Goal: Find specific page/section: Find specific page/section

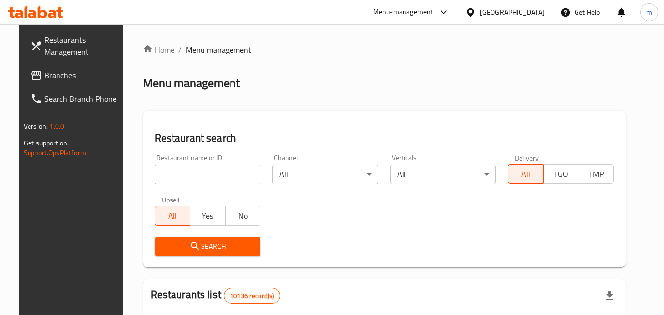
click at [479, 15] on div at bounding box center [472, 12] width 14 height 11
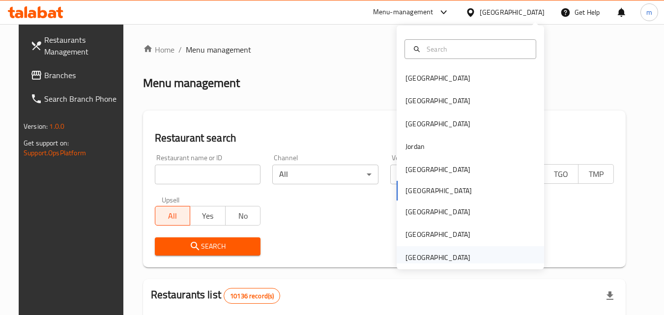
click at [442, 261] on div "[GEOGRAPHIC_DATA]" at bounding box center [437, 257] width 65 height 11
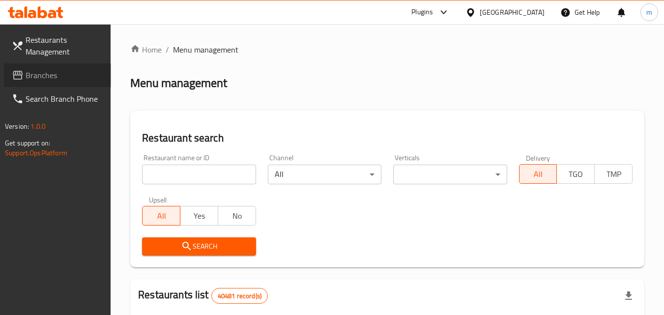
click at [31, 73] on span "Branches" at bounding box center [65, 75] width 78 height 12
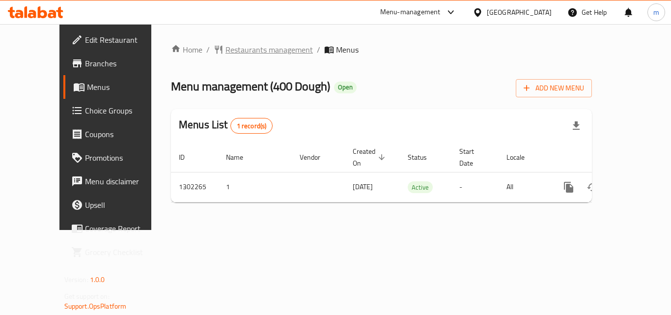
click at [225, 50] on span "Restaurants management" at bounding box center [268, 50] width 87 height 12
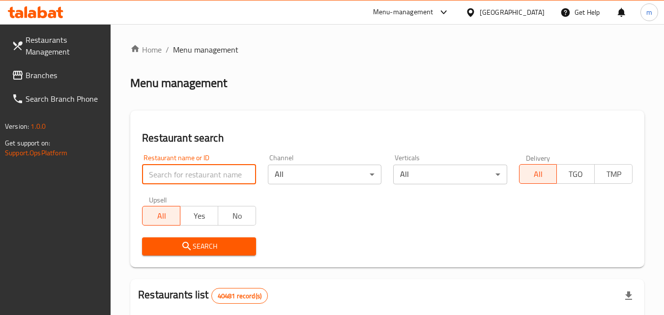
click at [183, 170] on input "search" at bounding box center [198, 175] width 113 height 20
paste input "702360"
type input "702360"
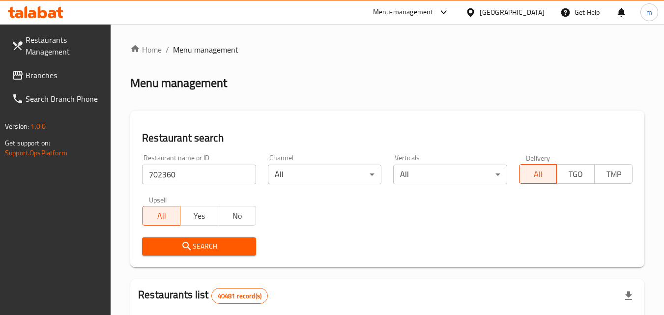
click at [198, 243] on span "Search" at bounding box center [199, 246] width 98 height 12
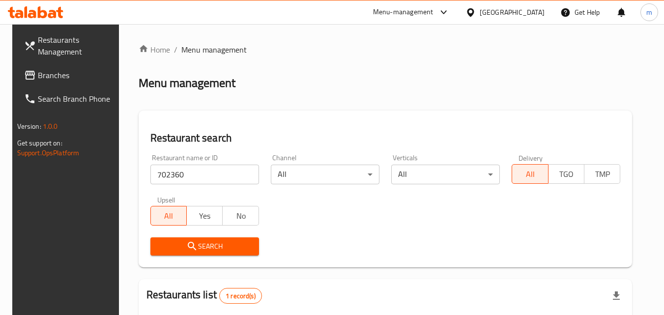
click at [523, 12] on div "[GEOGRAPHIC_DATA]" at bounding box center [511, 12] width 65 height 11
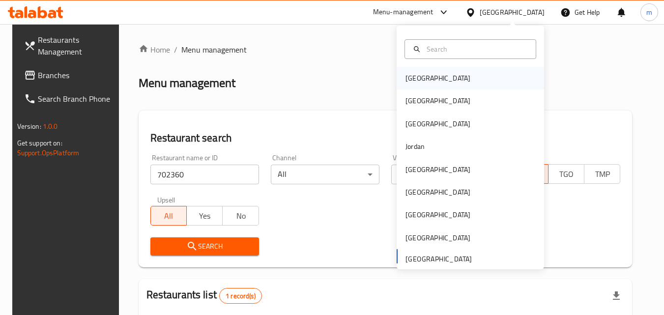
click at [418, 80] on div "Bahrain" at bounding box center [437, 78] width 65 height 11
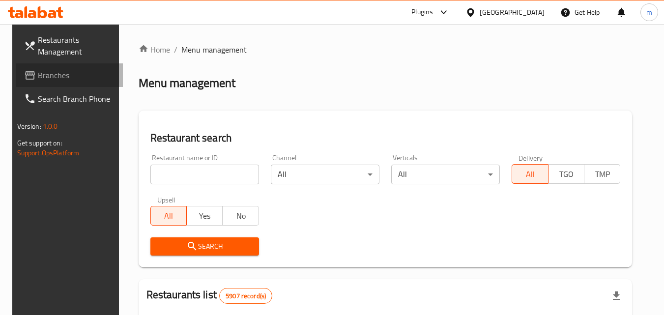
click at [48, 78] on span "Branches" at bounding box center [77, 75] width 78 height 12
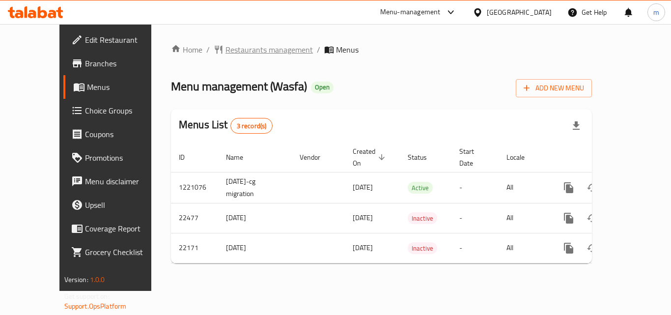
click at [225, 54] on span "Restaurants management" at bounding box center [268, 50] width 87 height 12
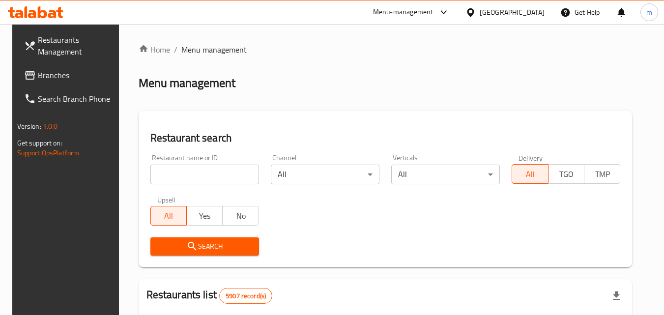
click at [186, 170] on input "search" at bounding box center [204, 175] width 109 height 20
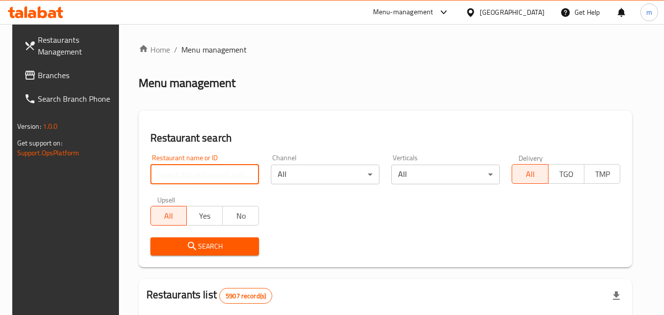
paste input "11674"
type input "11674"
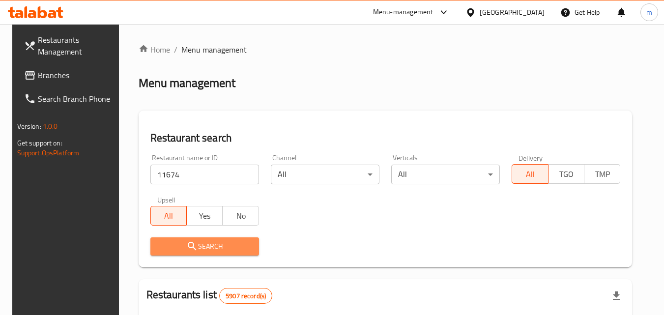
click at [207, 244] on span "Search" at bounding box center [204, 246] width 93 height 12
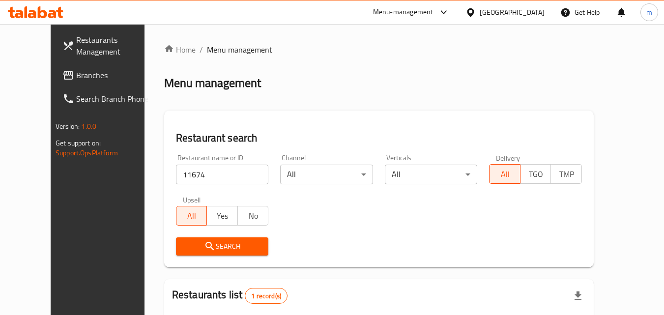
click at [525, 11] on div "Bahrain" at bounding box center [511, 12] width 65 height 11
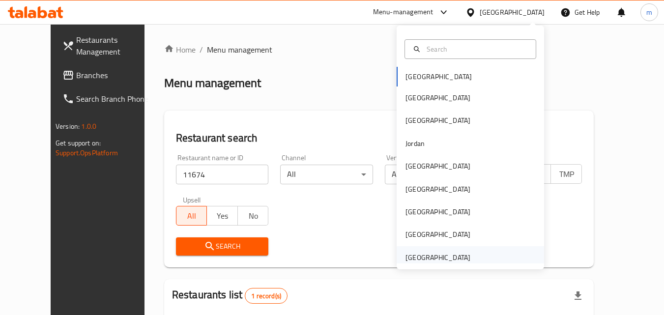
click at [426, 257] on div "[GEOGRAPHIC_DATA]" at bounding box center [437, 257] width 65 height 11
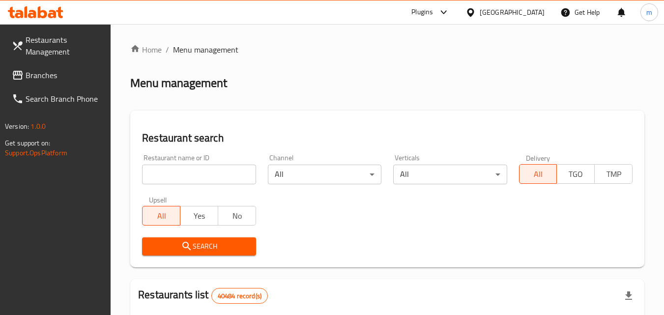
click at [41, 80] on span "Branches" at bounding box center [65, 75] width 78 height 12
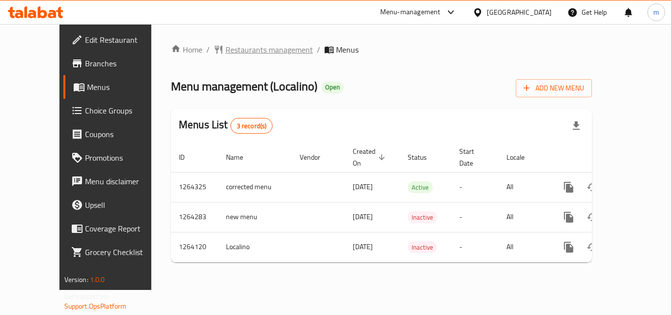
click at [225, 51] on span "Restaurants management" at bounding box center [268, 50] width 87 height 12
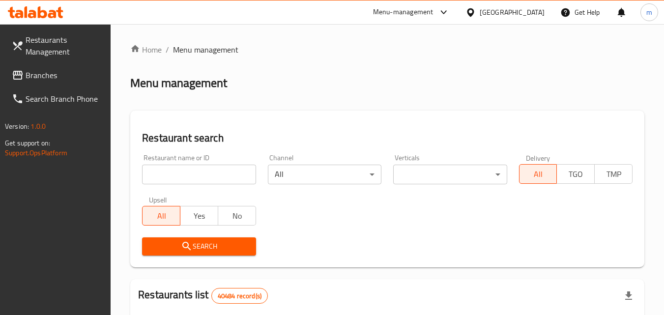
click at [179, 170] on input "search" at bounding box center [198, 175] width 113 height 20
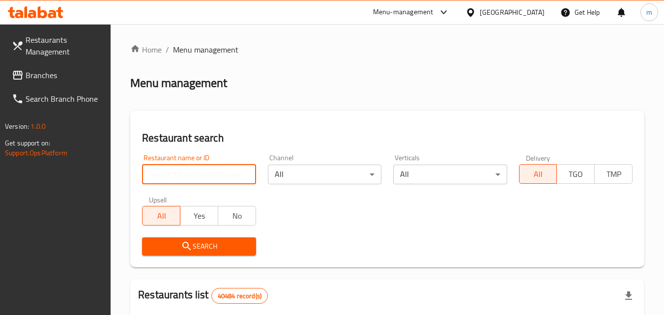
paste input "686212"
type input "686212"
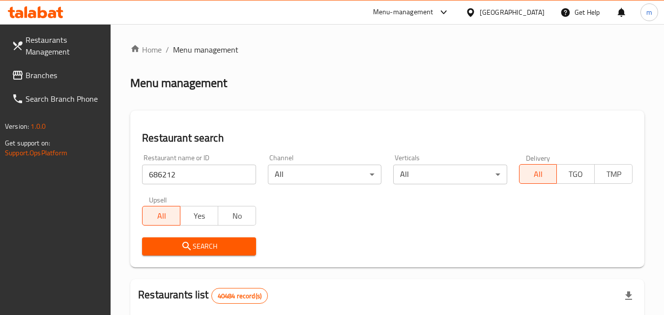
click at [195, 242] on span "Search" at bounding box center [199, 246] width 98 height 12
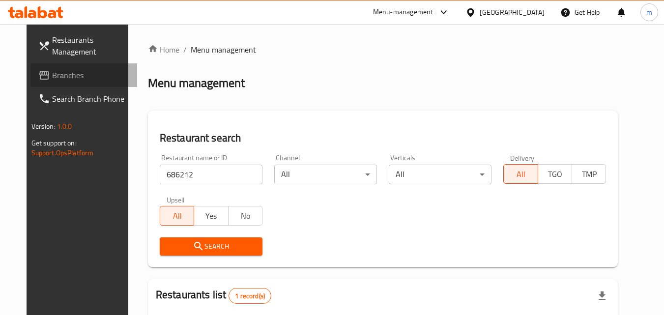
click at [52, 79] on span "Branches" at bounding box center [91, 75] width 78 height 12
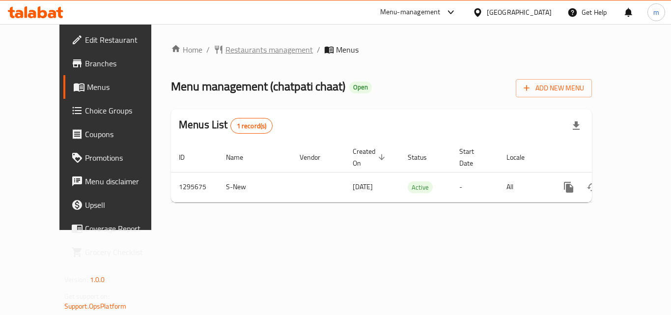
click at [237, 50] on span "Restaurants management" at bounding box center [268, 50] width 87 height 12
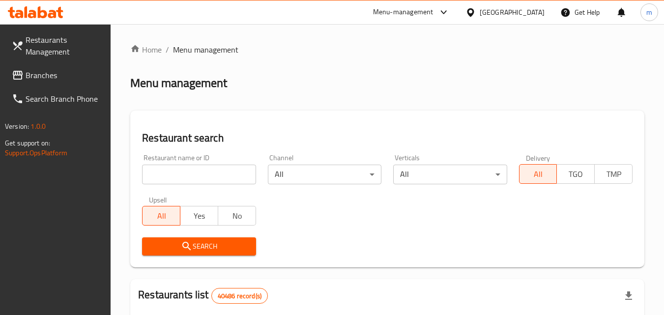
click at [191, 167] on input "search" at bounding box center [198, 175] width 113 height 20
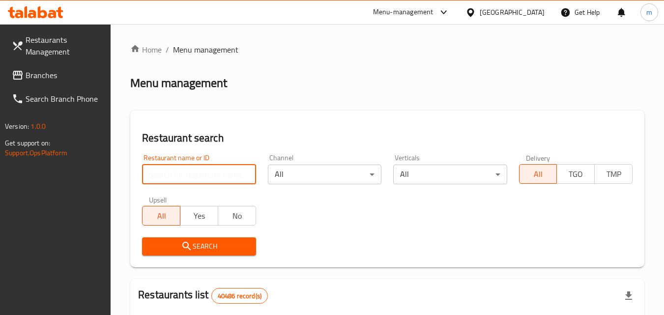
paste input "699865"
type input "699865"
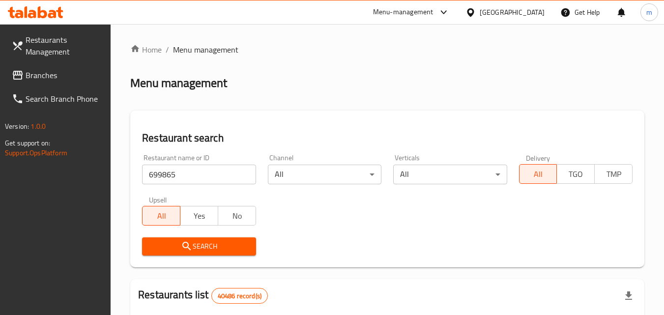
click at [207, 247] on span "Search" at bounding box center [199, 246] width 98 height 12
click at [44, 73] on span "Branches" at bounding box center [65, 75] width 78 height 12
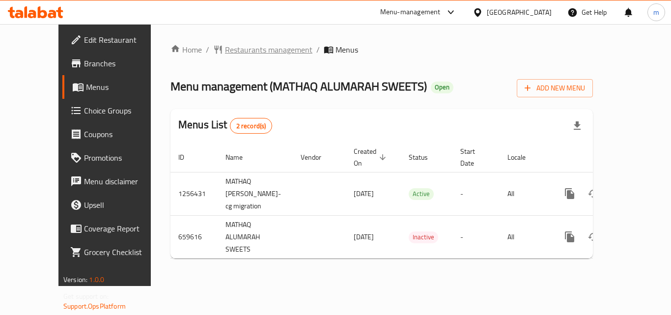
click at [225, 50] on span "Restaurants management" at bounding box center [268, 50] width 87 height 12
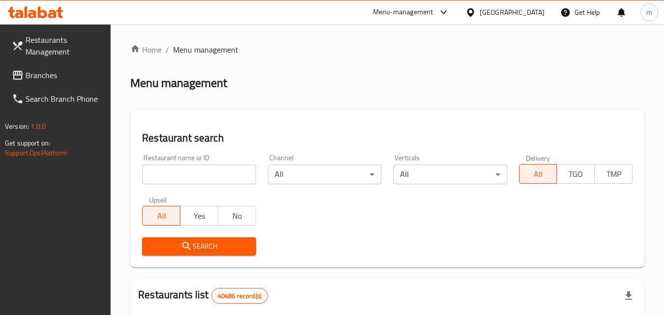
click at [180, 172] on input "search" at bounding box center [198, 175] width 113 height 20
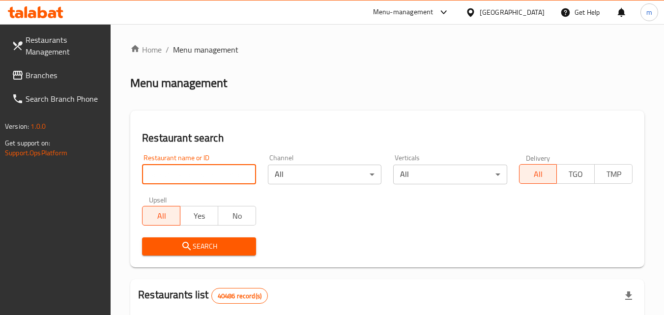
paste input "641749"
type input "641749"
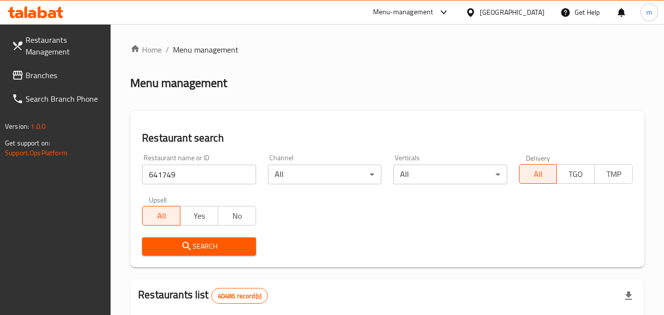
click at [203, 249] on span "Search" at bounding box center [199, 246] width 98 height 12
click at [509, 10] on div "United Arab Emirates" at bounding box center [511, 12] width 65 height 11
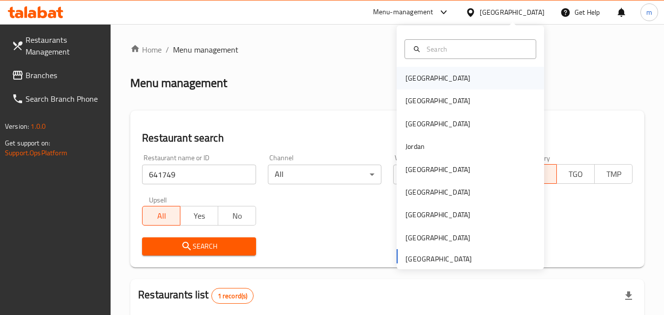
click at [433, 83] on div "[GEOGRAPHIC_DATA]" at bounding box center [469, 78] width 147 height 23
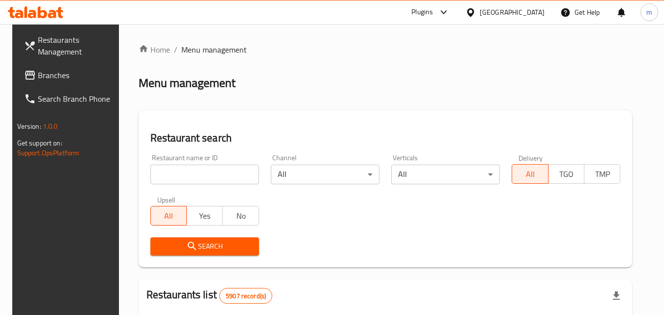
click at [43, 75] on span "Branches" at bounding box center [77, 75] width 78 height 12
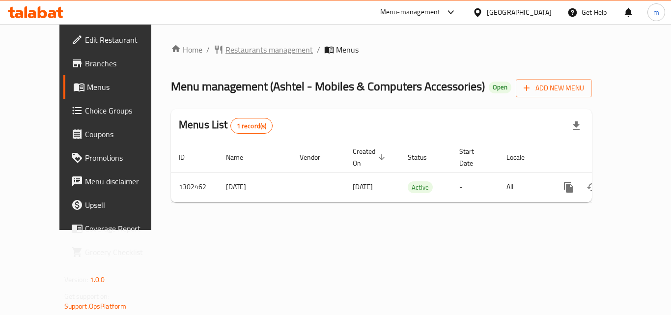
click at [225, 52] on span "Restaurants management" at bounding box center [268, 50] width 87 height 12
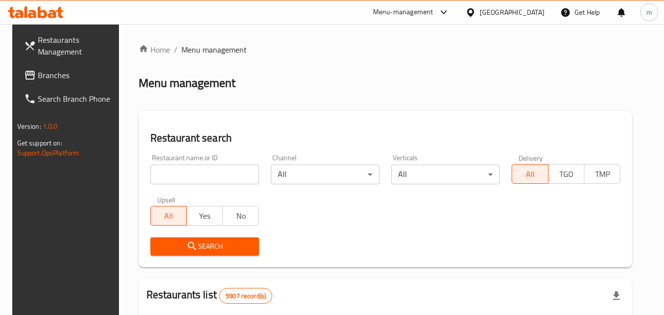
click at [200, 170] on input "search" at bounding box center [204, 175] width 109 height 20
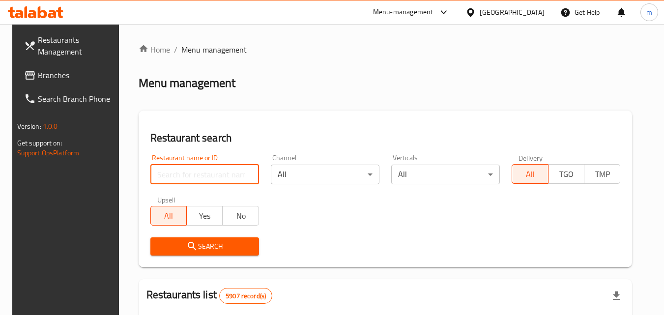
paste input "702328"
type input "702328"
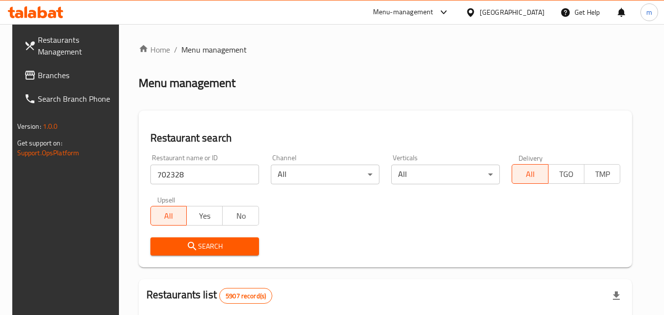
click at [197, 243] on span "Search" at bounding box center [204, 246] width 93 height 12
